Goal: Information Seeking & Learning: Learn about a topic

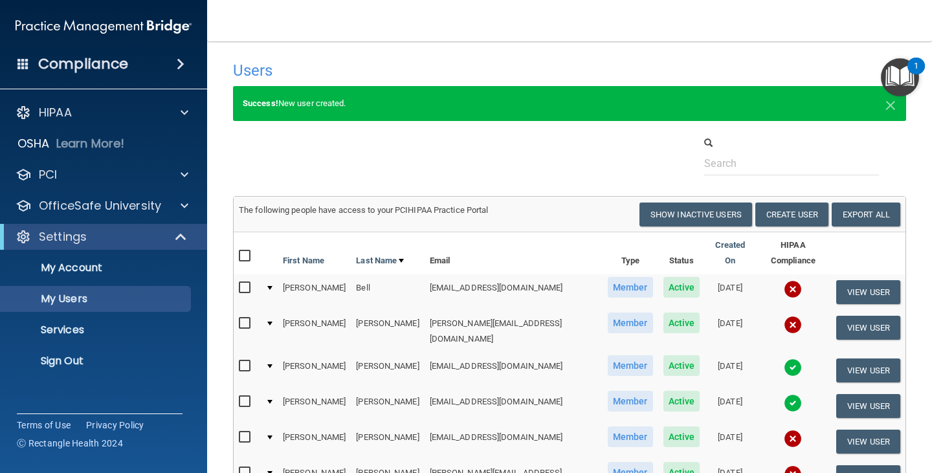
select select "20"
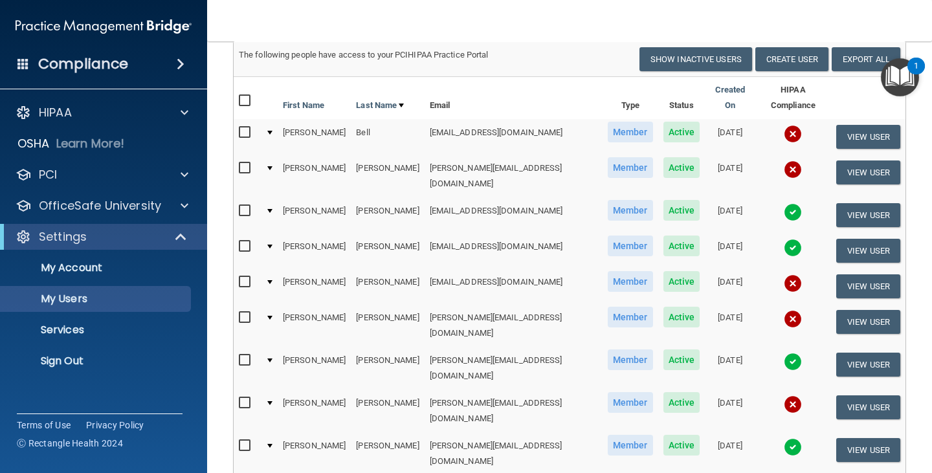
scroll to position [194, 0]
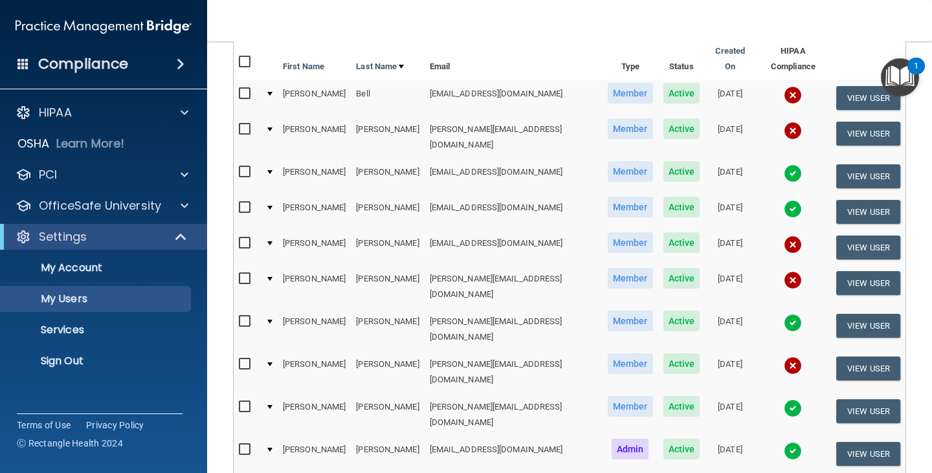
click at [663, 353] on span "Active" at bounding box center [681, 363] width 37 height 21
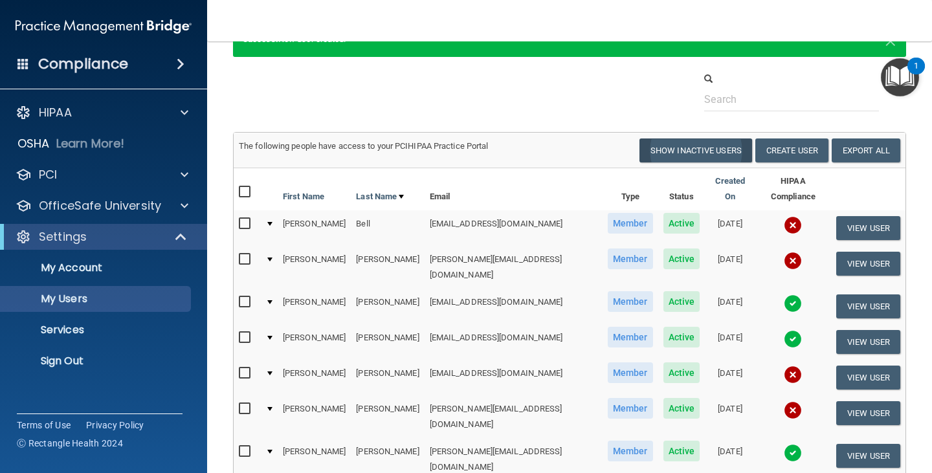
scroll to position [129, 0]
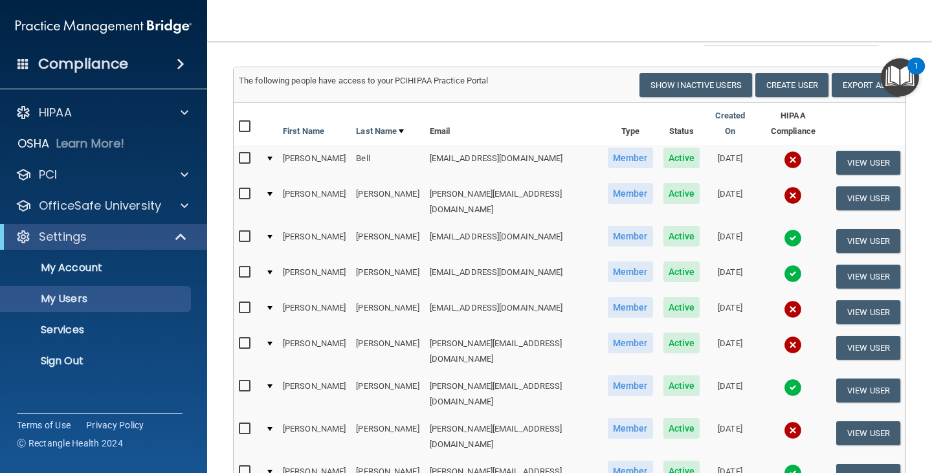
click at [244, 424] on input "checkbox" at bounding box center [246, 429] width 15 height 10
checkbox input "true"
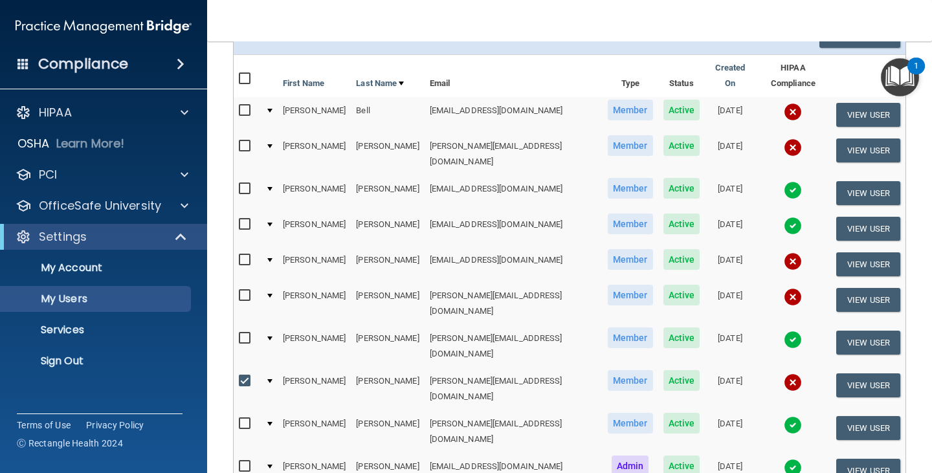
scroll to position [162, 0]
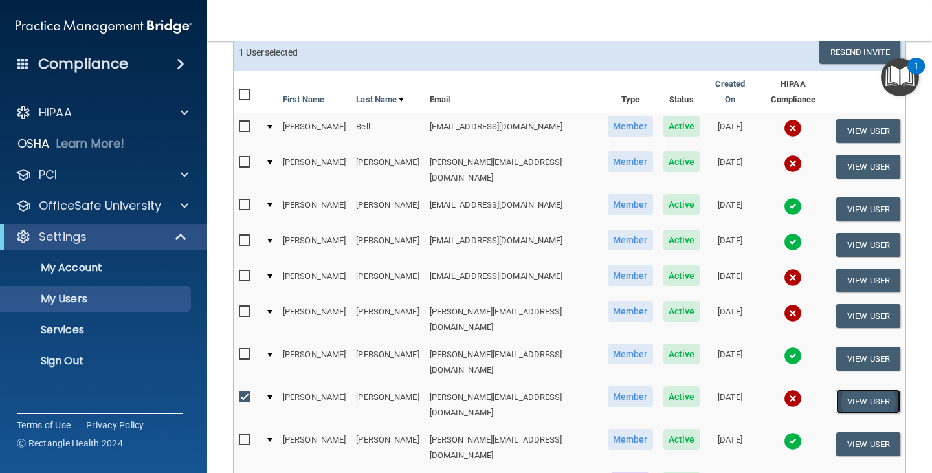
click at [859, 390] on button "View User" at bounding box center [868, 402] width 64 height 24
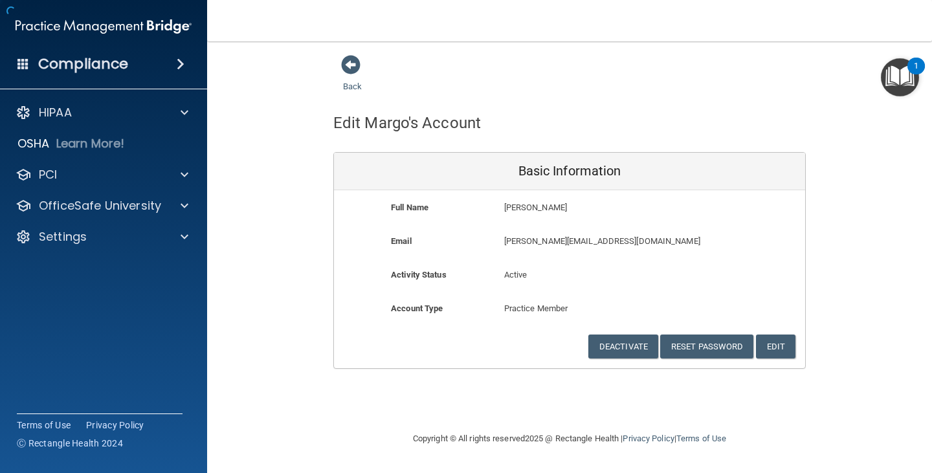
click at [859, 369] on div "Back Edit Margo's Account Basic Information Full Name Margo Lopez Margo Last Na…" at bounding box center [569, 211] width 673 height 315
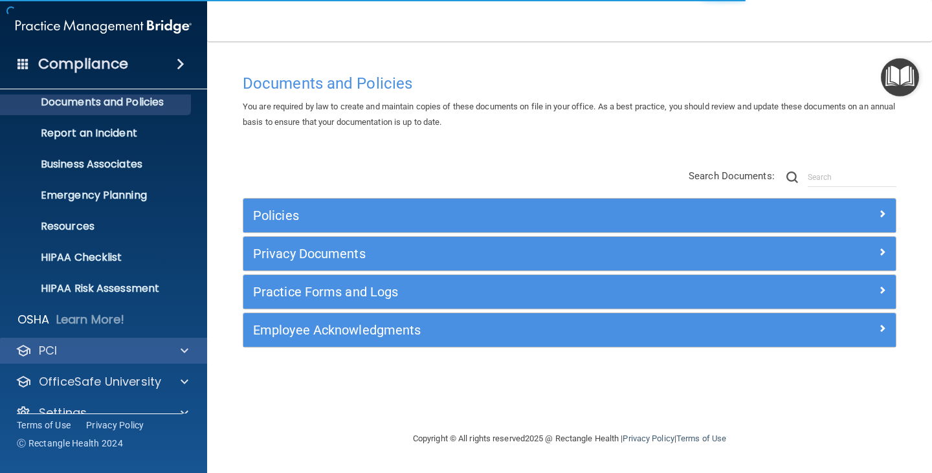
scroll to position [64, 0]
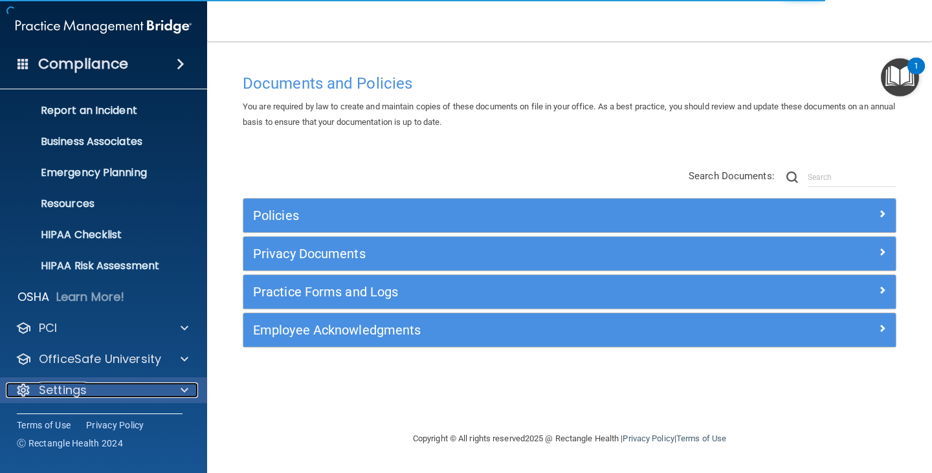
click at [58, 387] on p "Settings" at bounding box center [63, 390] width 48 height 16
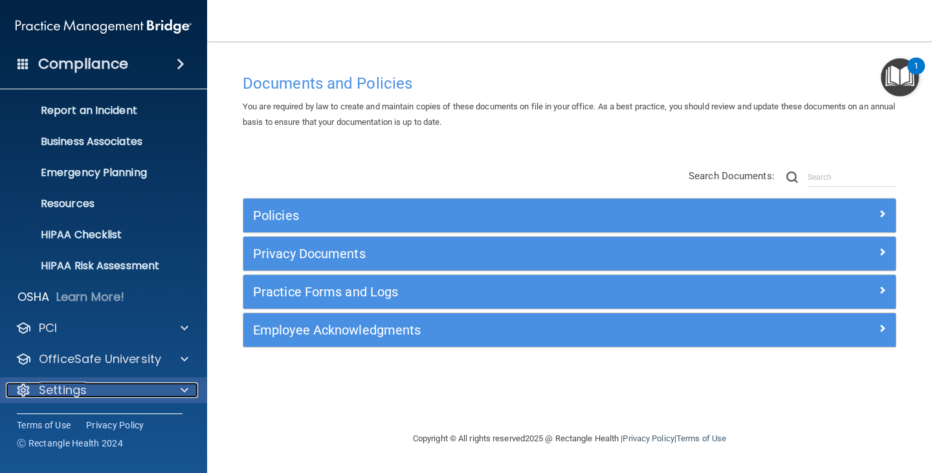
click at [50, 390] on p "Settings" at bounding box center [63, 390] width 48 height 16
click at [184, 388] on span at bounding box center [185, 390] width 8 height 16
click at [181, 60] on span at bounding box center [181, 64] width 8 height 16
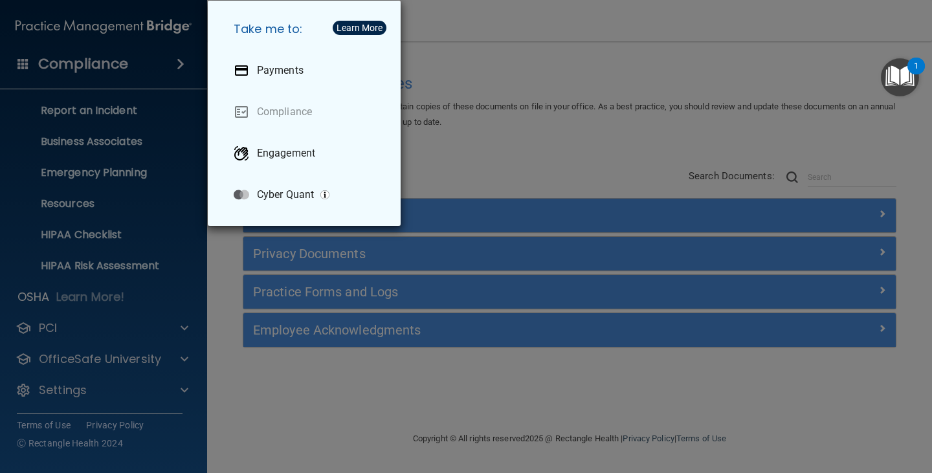
click at [151, 64] on div "Take me to: Payments Compliance Engagement Cyber Quant" at bounding box center [466, 236] width 932 height 473
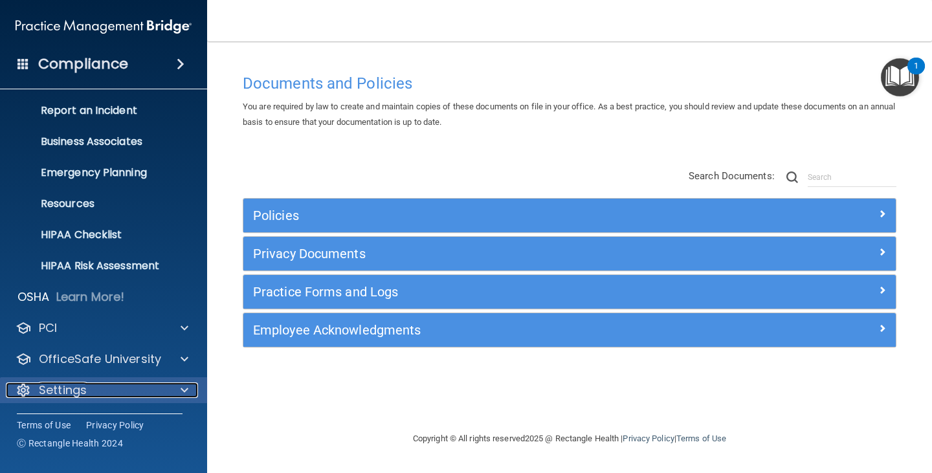
click at [35, 390] on div "Settings" at bounding box center [86, 390] width 161 height 16
click at [188, 389] on span at bounding box center [185, 390] width 8 height 16
click at [179, 392] on div at bounding box center [182, 390] width 32 height 16
click at [90, 390] on div "Settings" at bounding box center [86, 390] width 161 height 16
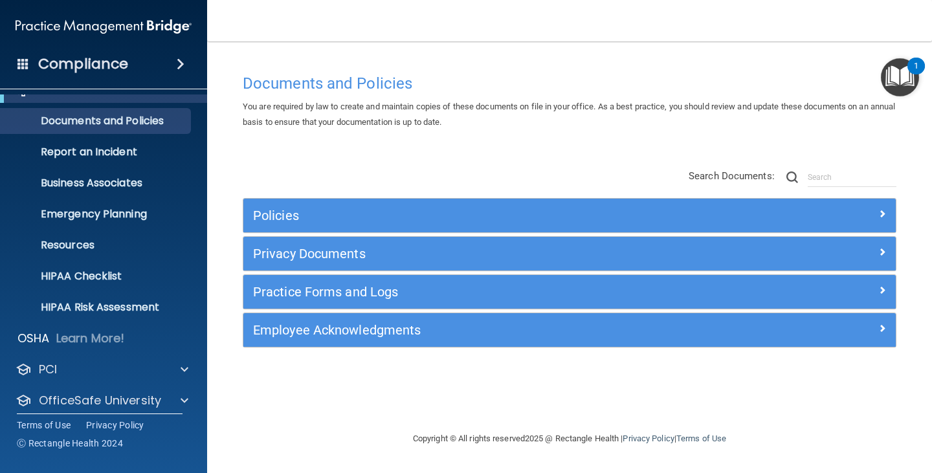
scroll to position [0, 0]
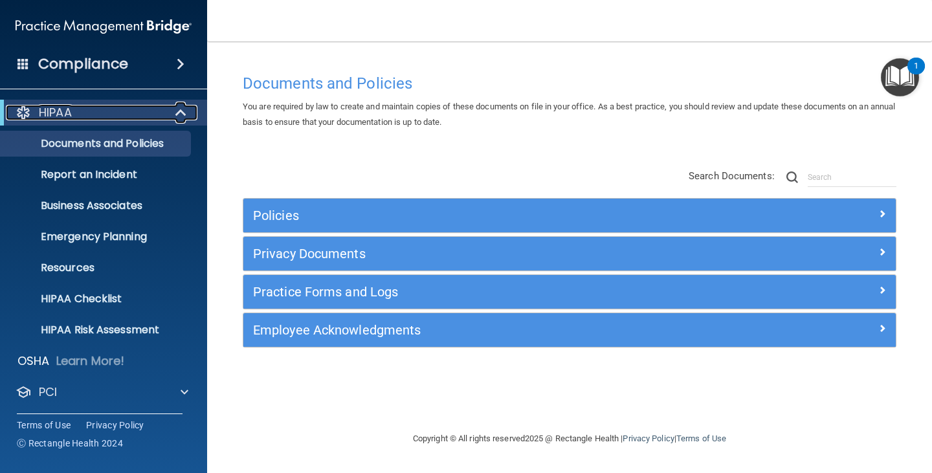
click at [181, 109] on span at bounding box center [182, 113] width 11 height 16
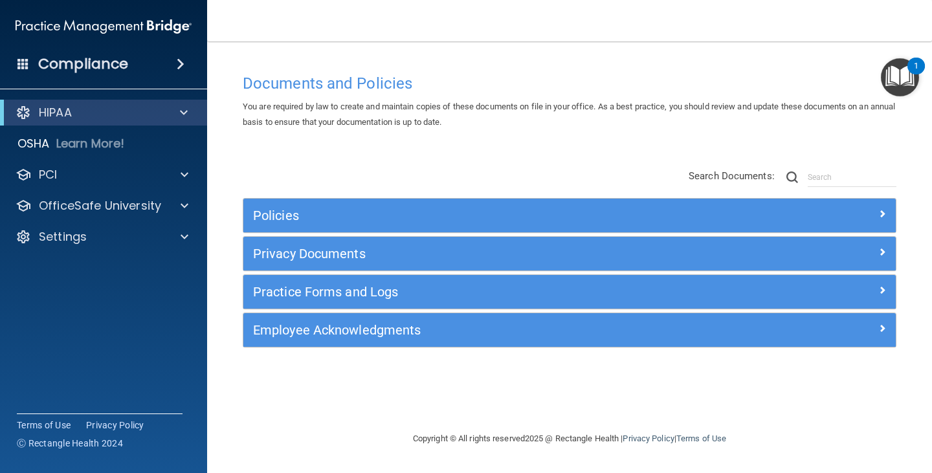
click at [34, 220] on div "HIPAA Documents and Policies Report an Incident Business Associates Emergency P…" at bounding box center [104, 177] width 208 height 166
click at [41, 235] on p "Settings" at bounding box center [63, 237] width 48 height 16
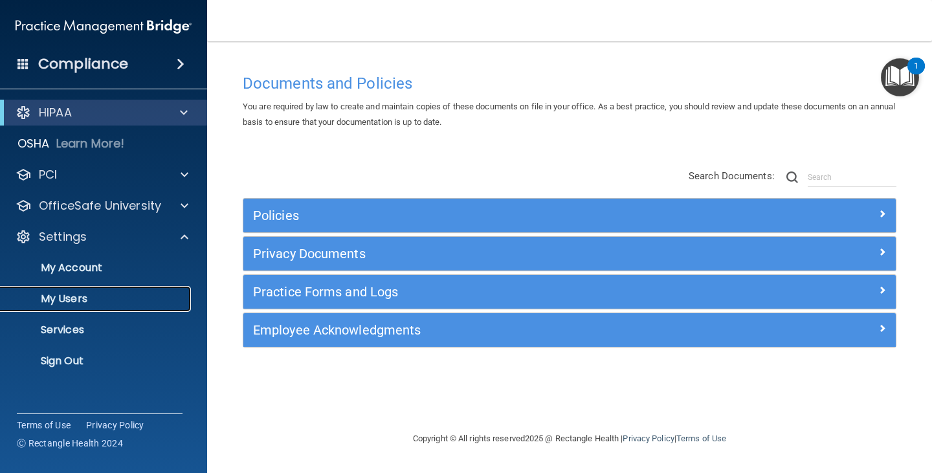
click at [65, 298] on p "My Users" at bounding box center [96, 299] width 177 height 13
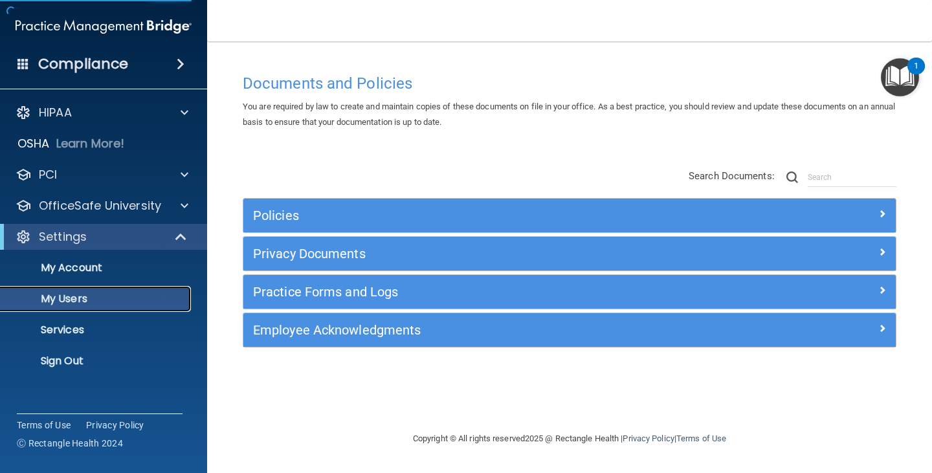
click at [67, 298] on p "My Users" at bounding box center [96, 299] width 177 height 13
select select "20"
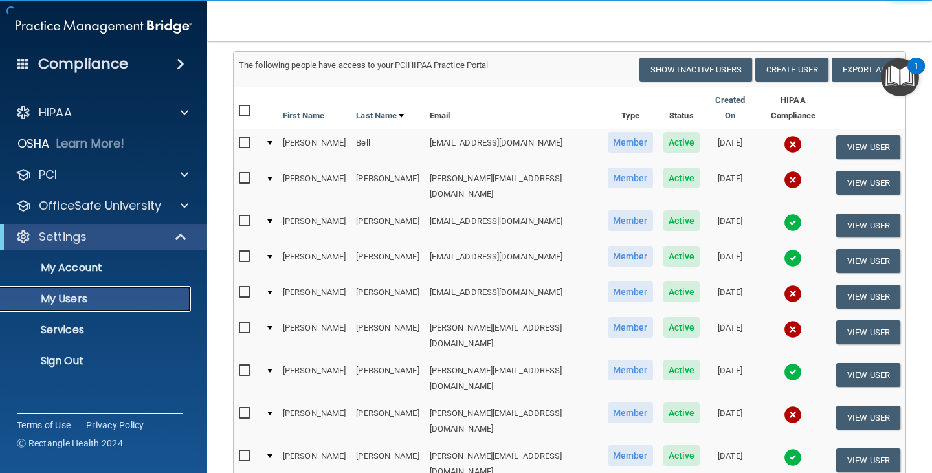
scroll to position [129, 0]
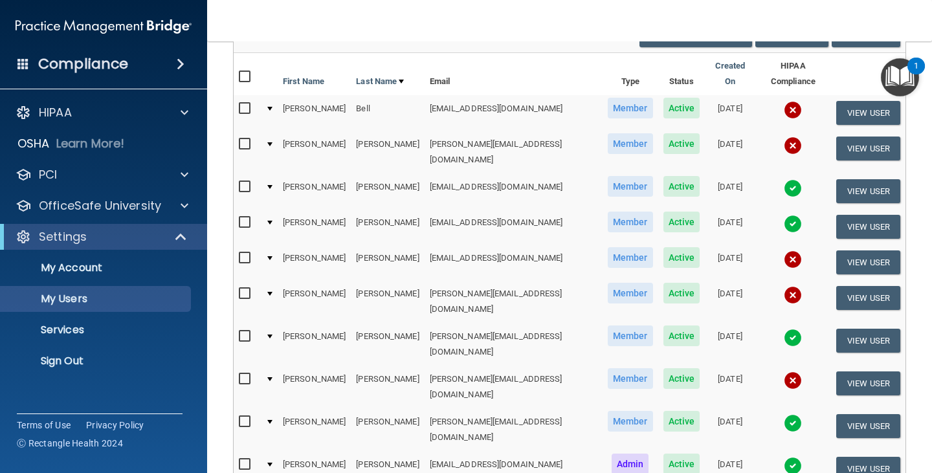
click at [245, 374] on input "checkbox" at bounding box center [246, 379] width 15 height 10
checkbox input "true"
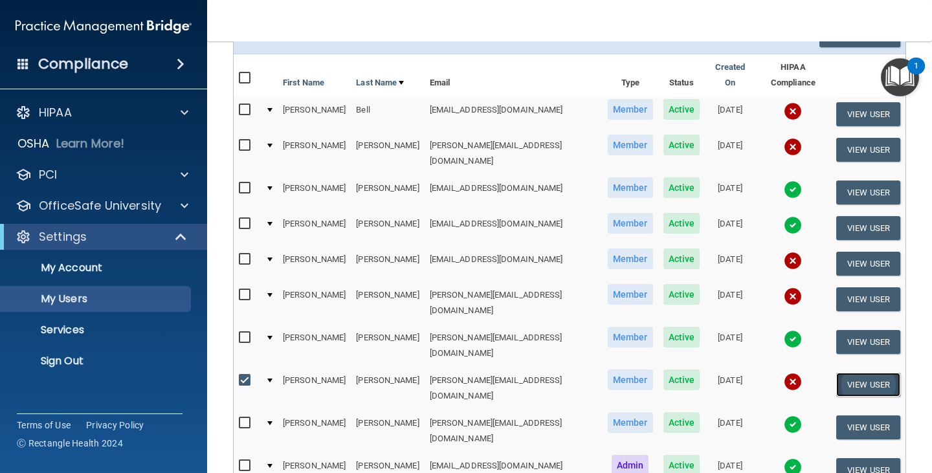
click at [856, 373] on button "View User" at bounding box center [868, 385] width 64 height 24
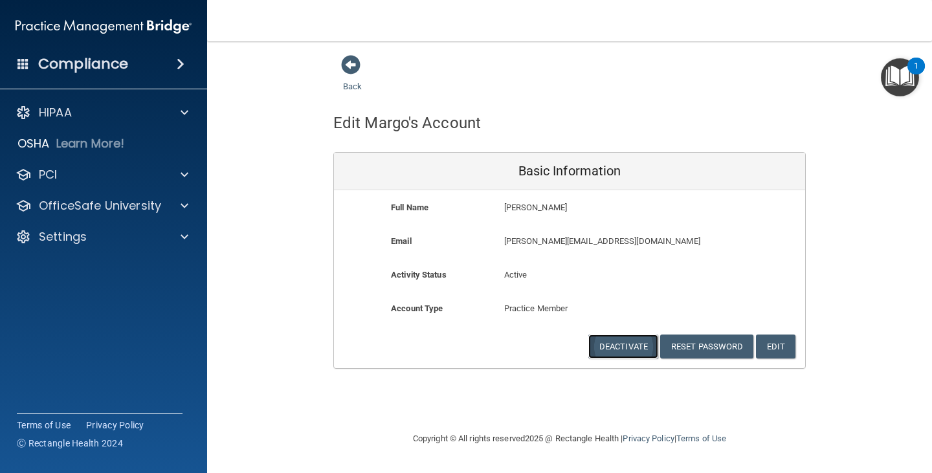
click at [621, 340] on button "Deactivate" at bounding box center [623, 347] width 70 height 24
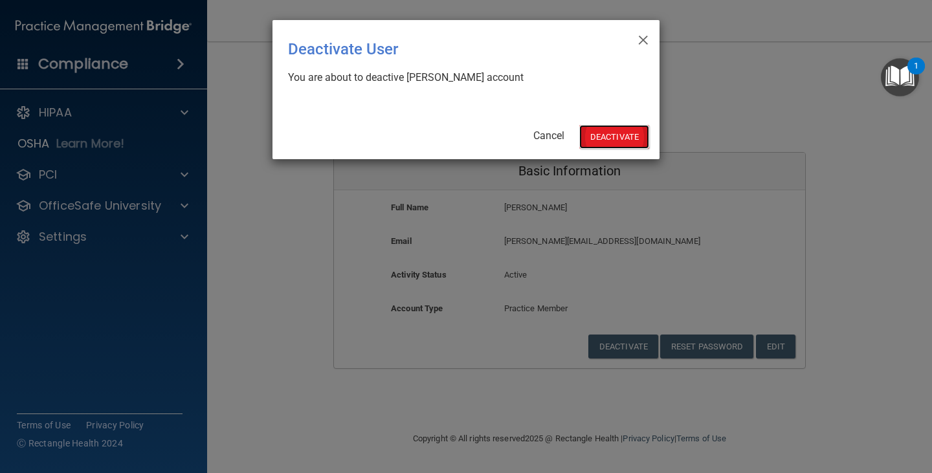
click at [606, 140] on button "Deactivate" at bounding box center [614, 137] width 70 height 24
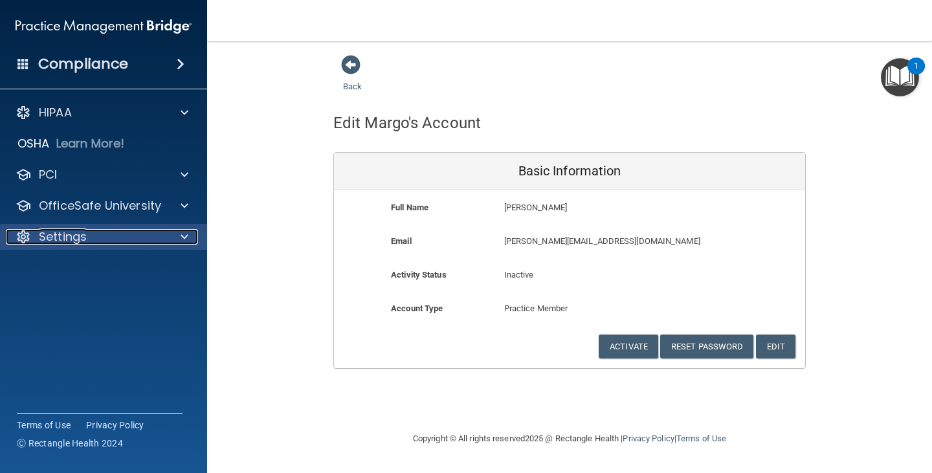
click at [62, 238] on p "Settings" at bounding box center [63, 237] width 48 height 16
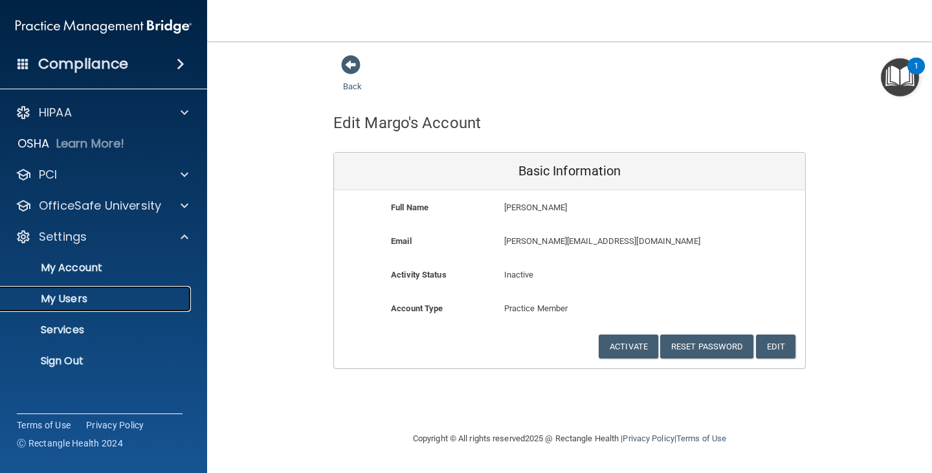
click at [75, 290] on link "My Users" at bounding box center [89, 299] width 204 height 26
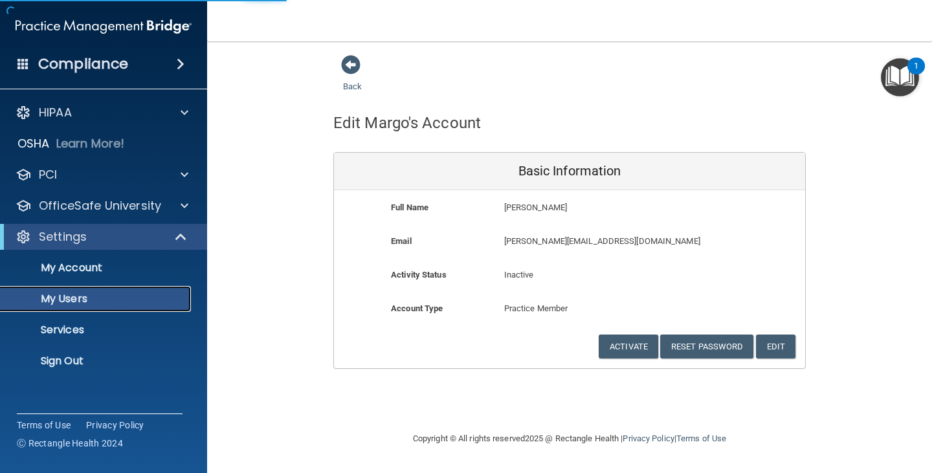
select select "20"
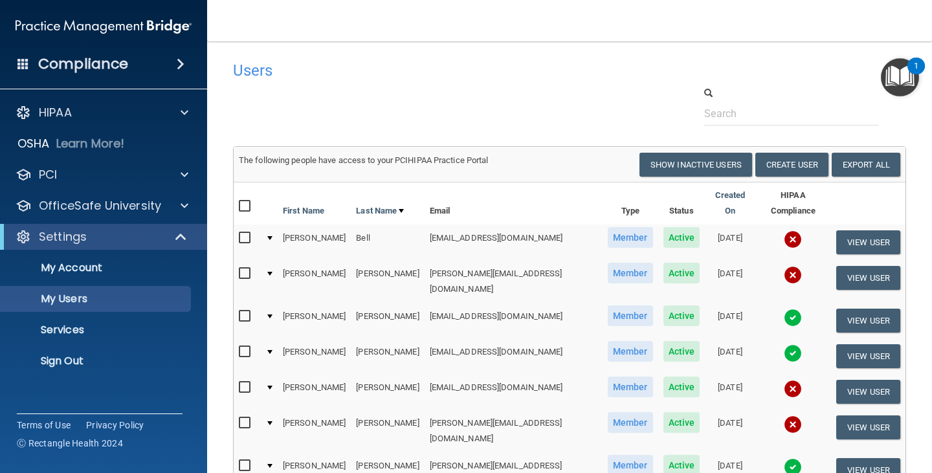
click at [897, 80] on img "Open Resource Center, 1 new notification" at bounding box center [900, 77] width 38 height 38
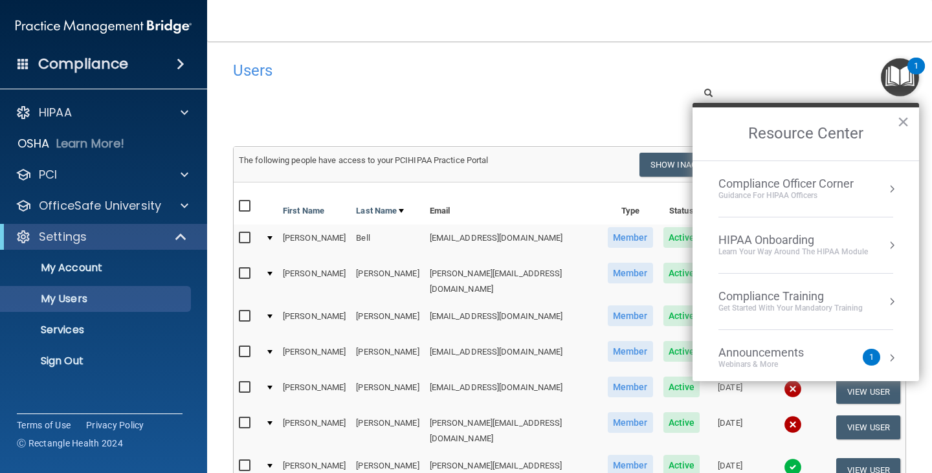
click at [742, 355] on div "Announcements" at bounding box center [773, 353] width 111 height 14
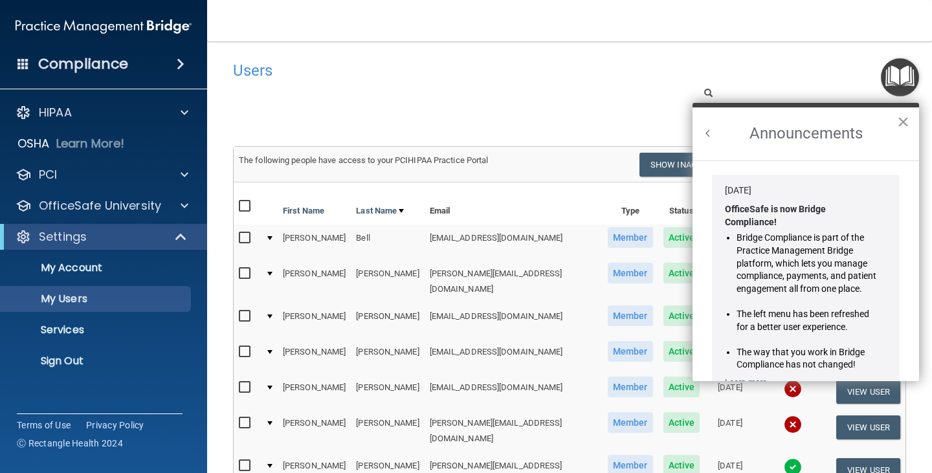
click at [906, 118] on button "×" at bounding box center [903, 121] width 12 height 21
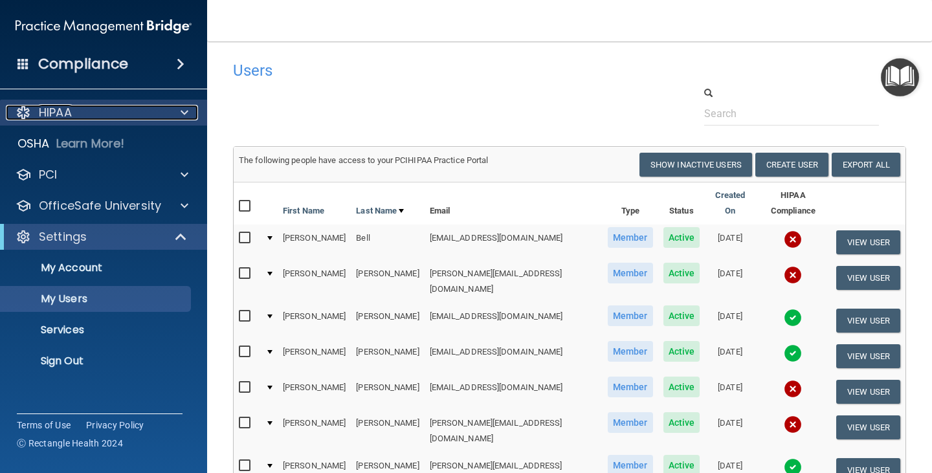
click at [131, 115] on div "HIPAA" at bounding box center [86, 113] width 161 height 16
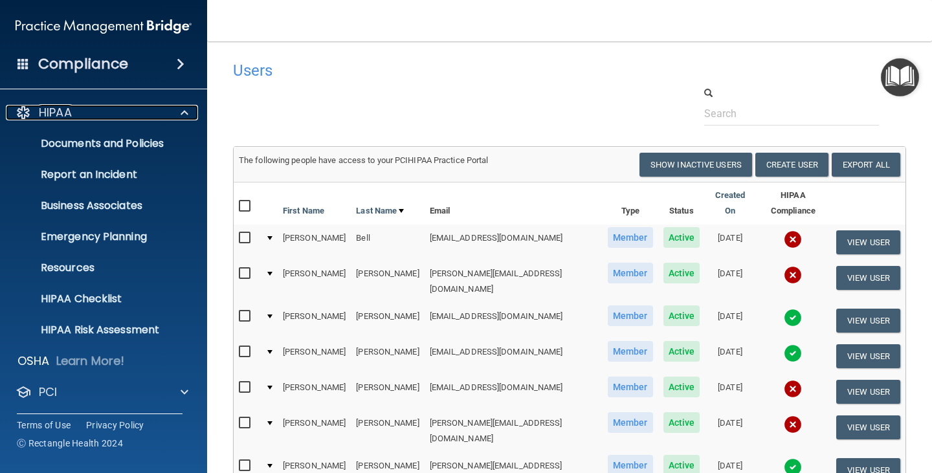
drag, startPoint x: 79, startPoint y: 109, endPoint x: 91, endPoint y: 82, distance: 29.2
click at [79, 109] on div "HIPAA" at bounding box center [86, 113] width 161 height 16
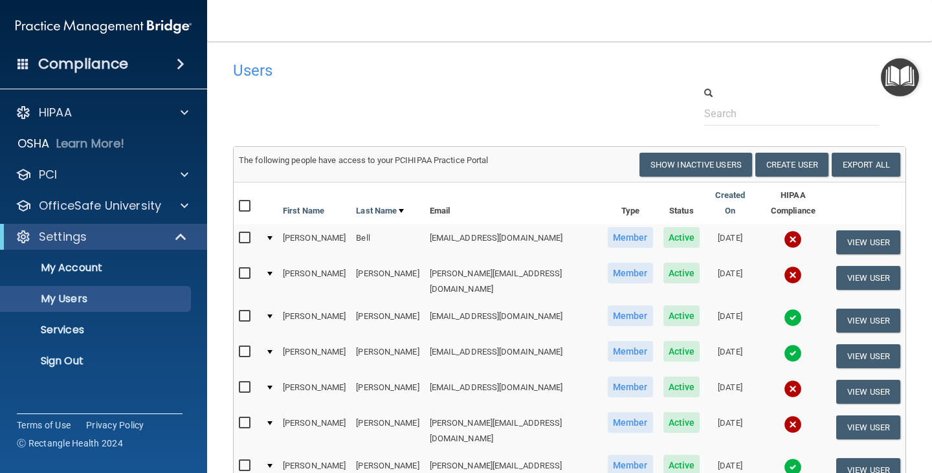
click at [124, 56] on h4 "Compliance" at bounding box center [83, 64] width 90 height 18
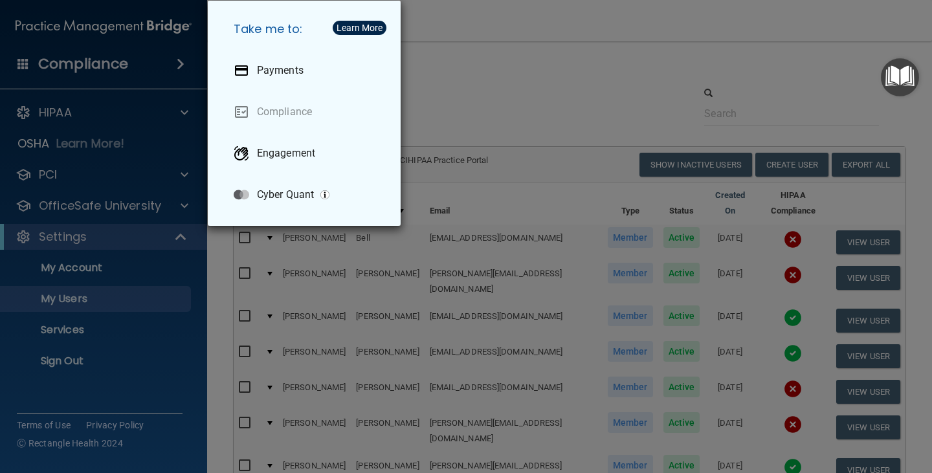
click at [426, 86] on div "Take me to: Payments Compliance Engagement Cyber Quant" at bounding box center [466, 236] width 932 height 473
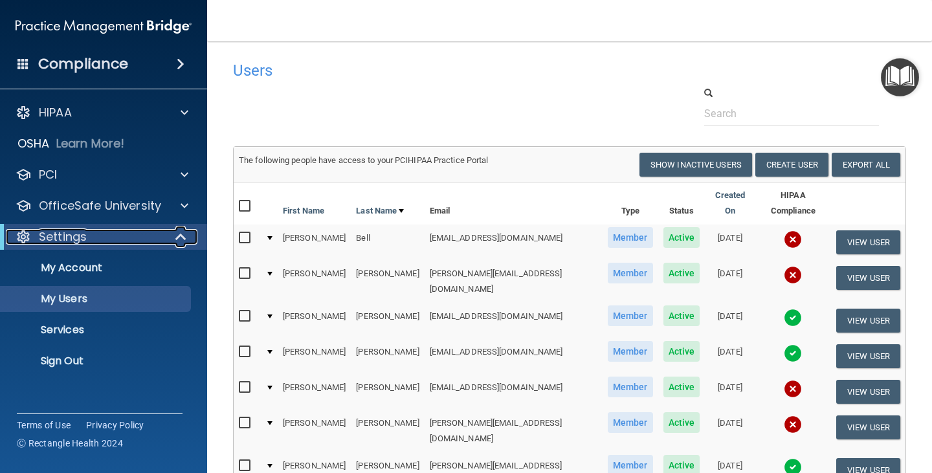
click at [53, 232] on p "Settings" at bounding box center [63, 237] width 48 height 16
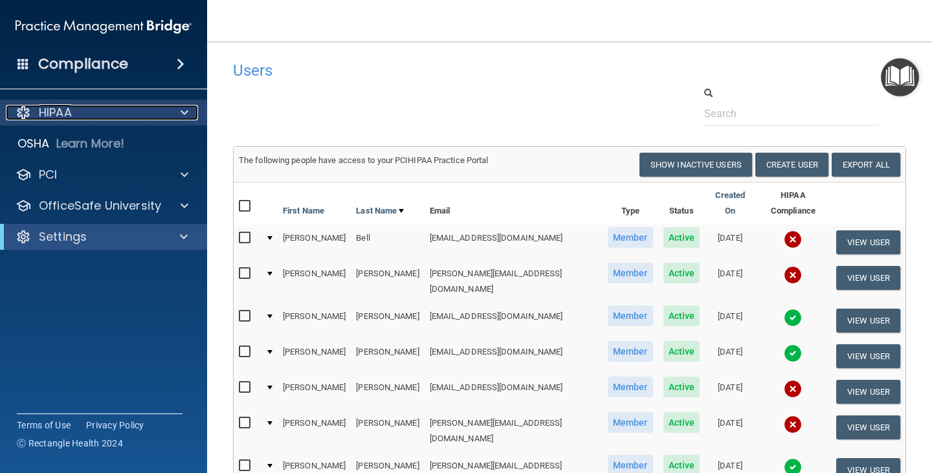
click at [65, 109] on p "HIPAA" at bounding box center [55, 113] width 33 height 16
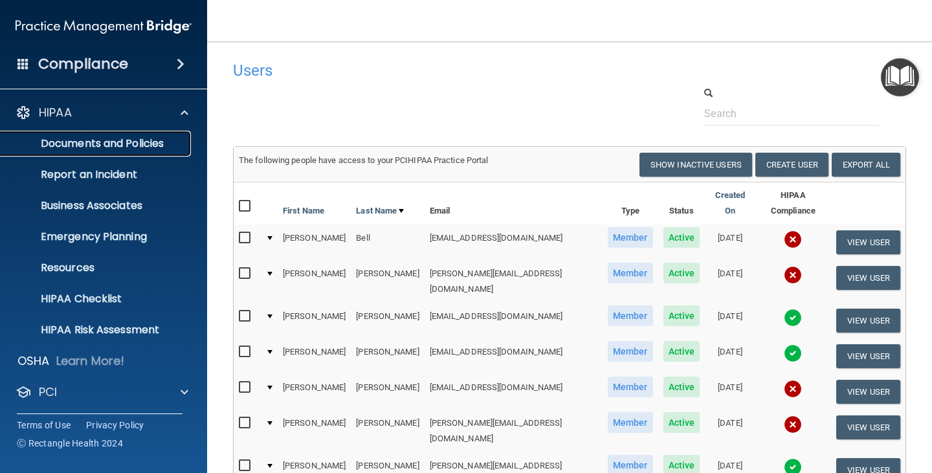
click at [76, 146] on p "Documents and Policies" at bounding box center [96, 143] width 177 height 13
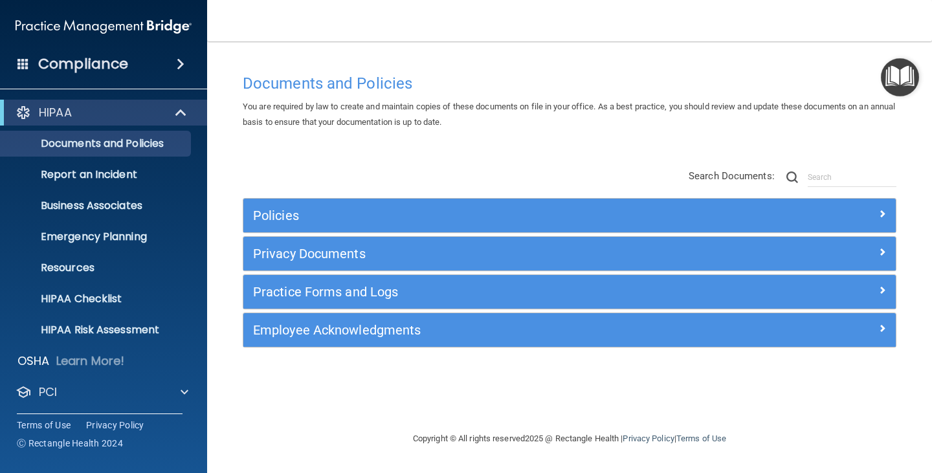
drag, startPoint x: 902, startPoint y: 83, endPoint x: 803, endPoint y: 54, distance: 102.8
click at [800, 54] on main "Documents and Policies You are required by law to create and maintain copies of…" at bounding box center [569, 257] width 725 height 432
click at [113, 65] on h4 "Compliance" at bounding box center [83, 64] width 90 height 18
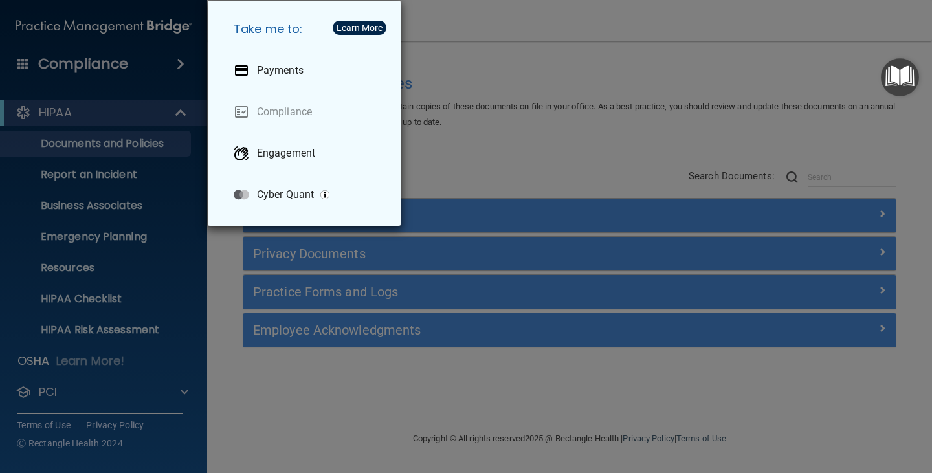
click at [106, 65] on div "Take me to: Payments Compliance Engagement Cyber Quant" at bounding box center [466, 236] width 932 height 473
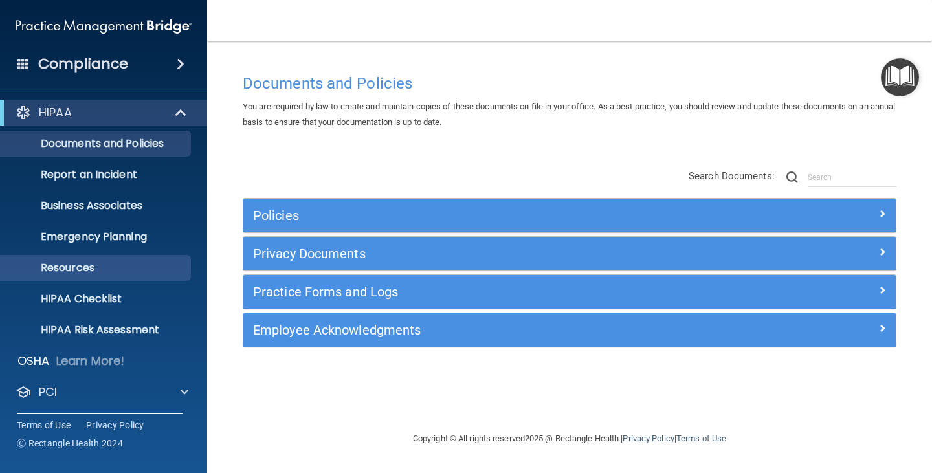
scroll to position [64, 0]
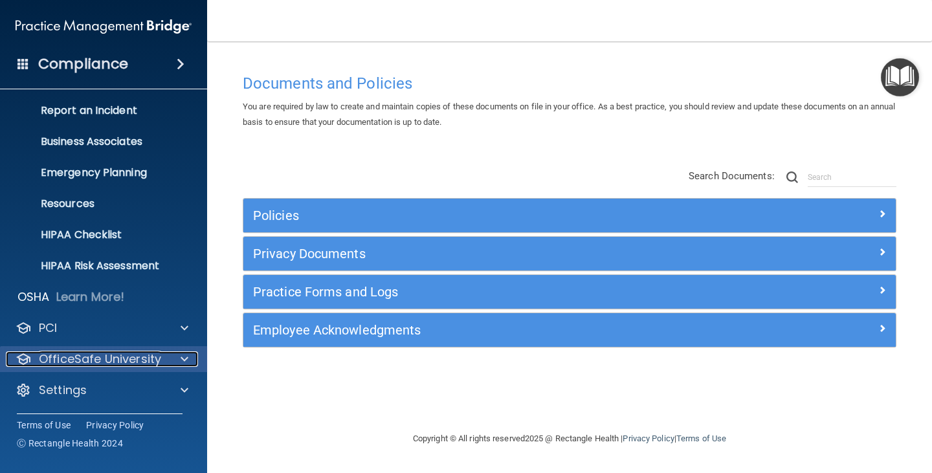
click at [98, 360] on p "OfficeSafe University" at bounding box center [100, 359] width 122 height 16
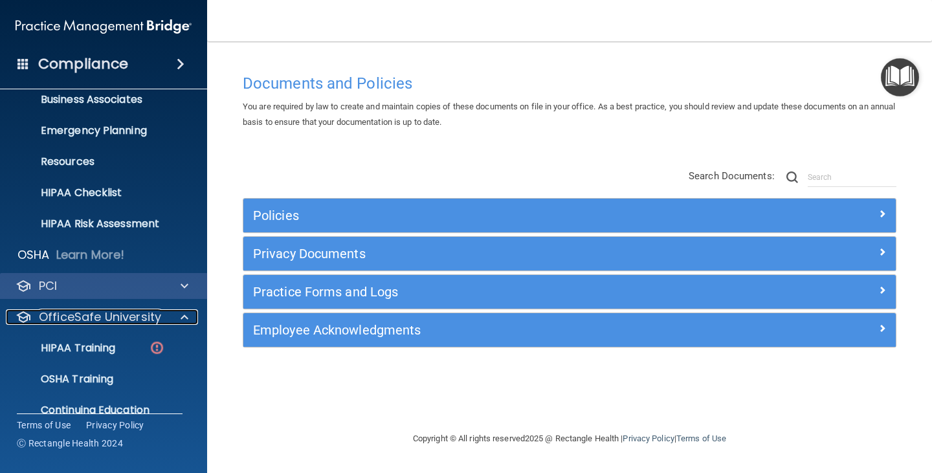
scroll to position [157, 0]
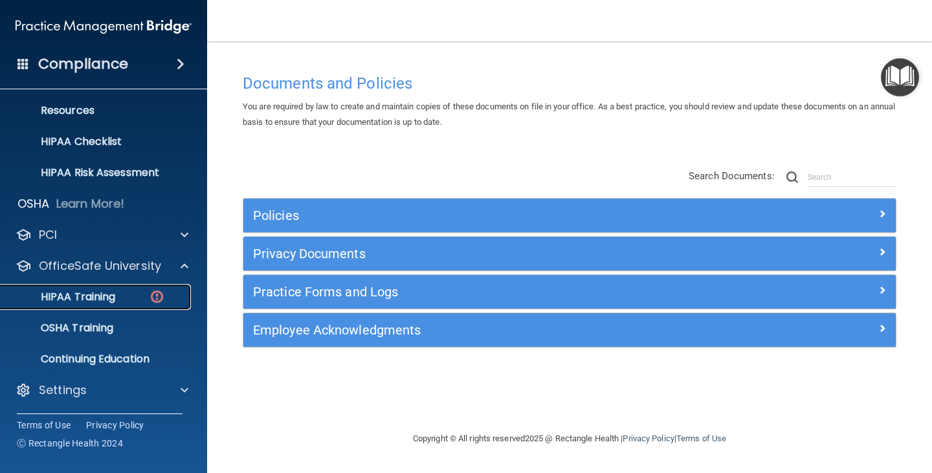
click at [89, 295] on p "HIPAA Training" at bounding box center [61, 297] width 107 height 13
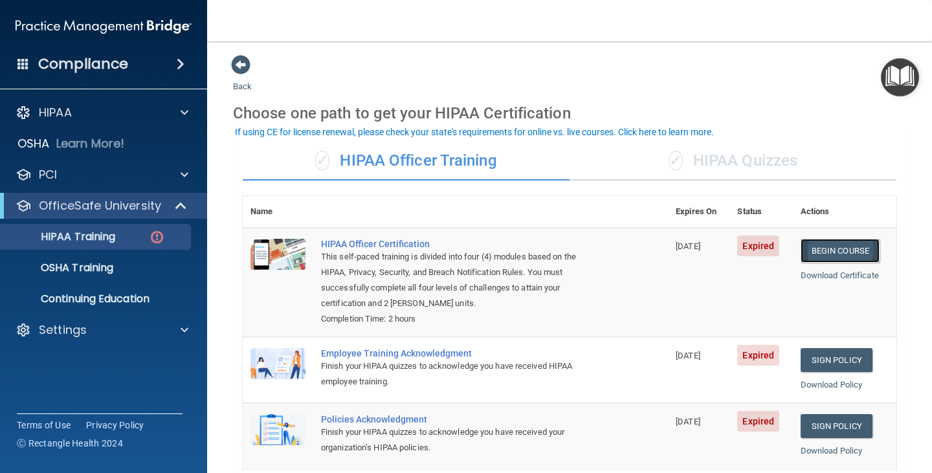
click at [833, 248] on link "Begin Course" at bounding box center [840, 251] width 79 height 24
click at [837, 248] on link "Begin Course" at bounding box center [840, 251] width 79 height 24
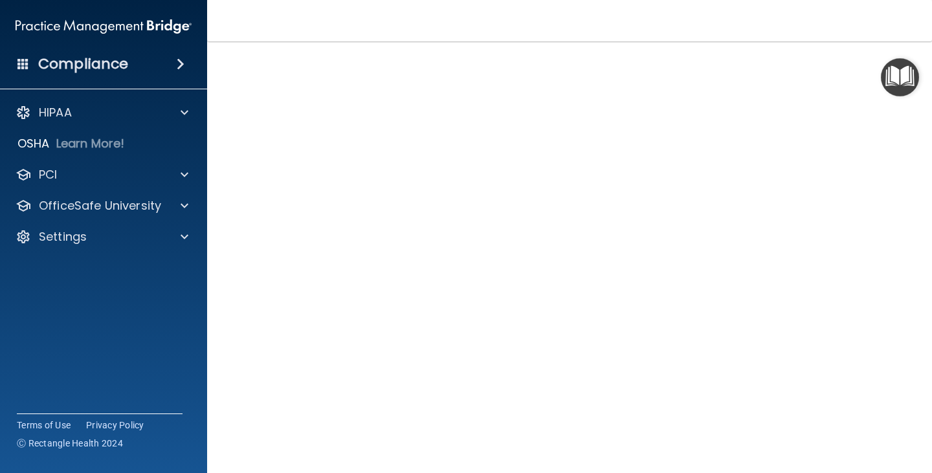
scroll to position [3, 0]
